Goal: Information Seeking & Learning: Learn about a topic

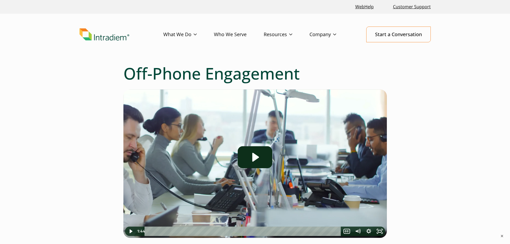
click at [320, 142] on img at bounding box center [255, 163] width 264 height 148
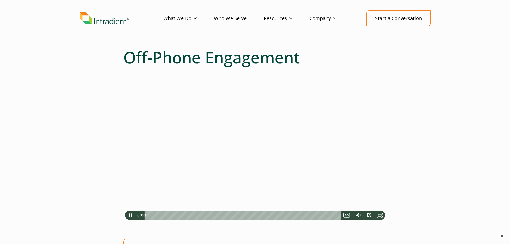
scroll to position [54, 0]
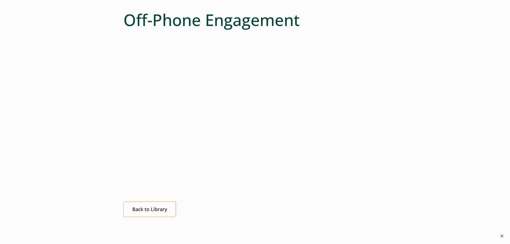
click at [502, 236] on button "×" at bounding box center [502, 236] width 6 height 6
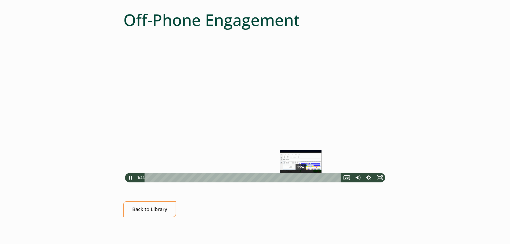
click at [301, 178] on div "1:24" at bounding box center [244, 177] width 190 height 9
click at [213, 113] on div at bounding box center [255, 110] width 264 height 148
click at [289, 146] on div at bounding box center [255, 110] width 264 height 148
click at [327, 133] on div at bounding box center [255, 110] width 264 height 148
click at [327, 132] on div at bounding box center [255, 110] width 264 height 148
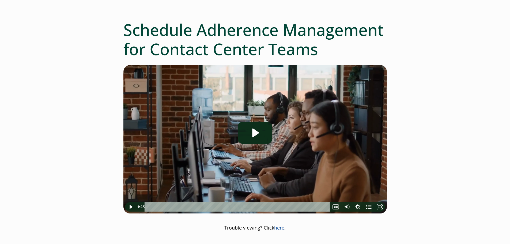
scroll to position [54, 0]
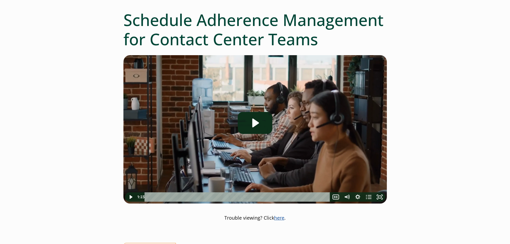
click at [275, 124] on img at bounding box center [255, 129] width 264 height 148
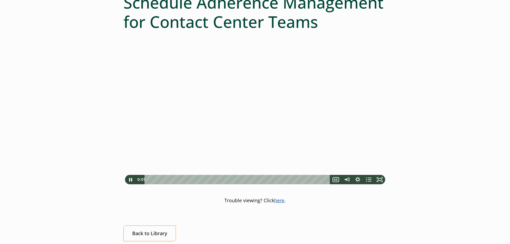
scroll to position [80, 0]
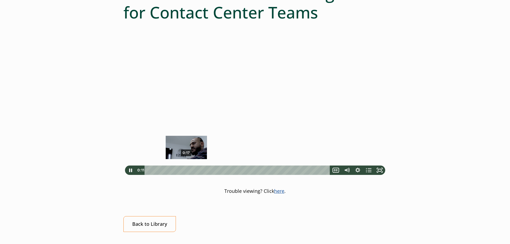
click at [186, 171] on div "0:17" at bounding box center [238, 170] width 179 height 9
click at [192, 170] on div "0:20" at bounding box center [238, 170] width 179 height 9
click at [200, 171] on div "0:23" at bounding box center [238, 170] width 179 height 9
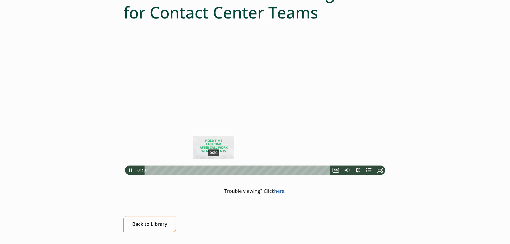
click at [214, 171] on div "0:30" at bounding box center [238, 170] width 179 height 9
click at [234, 170] on div "0:39" at bounding box center [238, 170] width 179 height 9
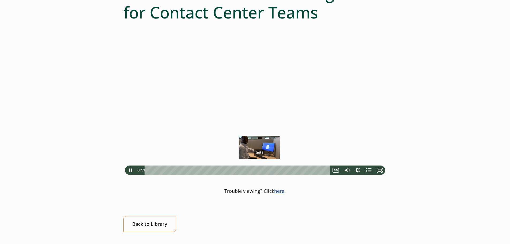
click at [260, 172] on div "0:51" at bounding box center [238, 170] width 179 height 9
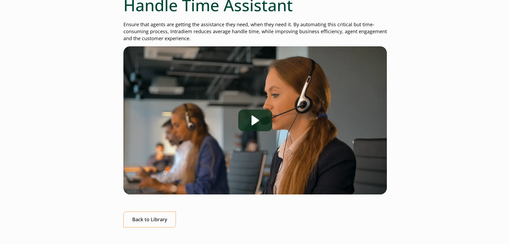
scroll to position [80, 0]
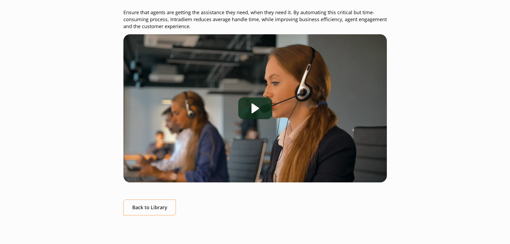
click at [290, 126] on div at bounding box center [255, 108] width 264 height 148
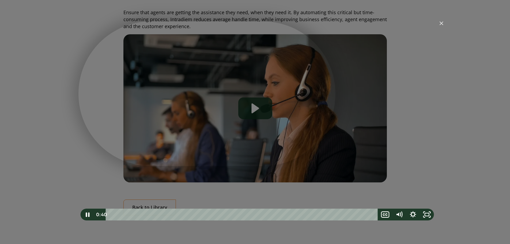
click at [276, 214] on div "Playbar" at bounding box center [243, 215] width 264 height 12
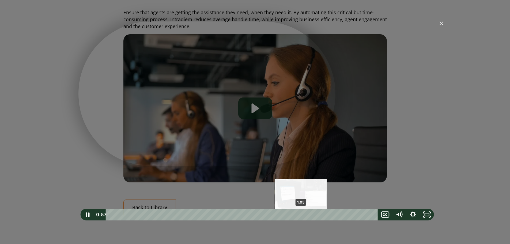
click at [301, 215] on div "1:05" at bounding box center [243, 215] width 264 height 12
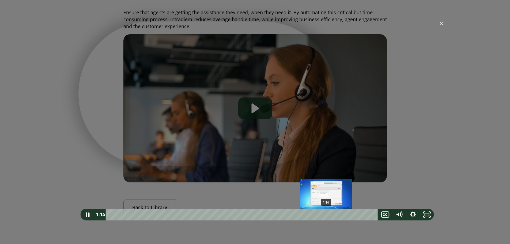
click at [326, 215] on div "1:14" at bounding box center [243, 215] width 264 height 12
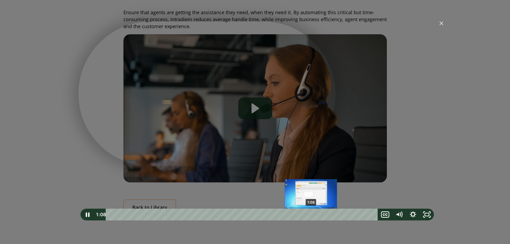
click at [311, 214] on div "1:08" at bounding box center [243, 215] width 264 height 12
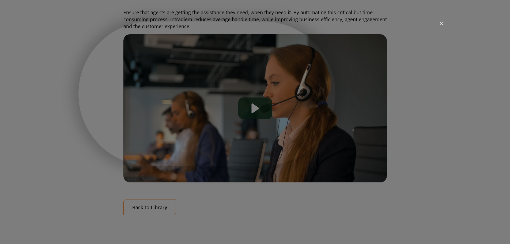
click at [443, 24] on img "Close" at bounding box center [439, 25] width 9 height 9
